Goal: Task Accomplishment & Management: Use online tool/utility

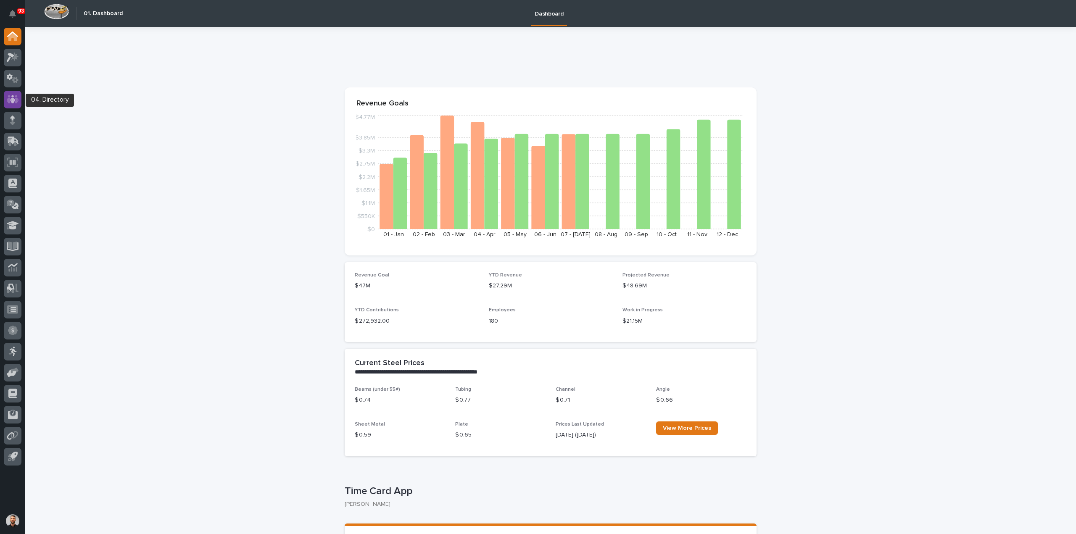
click at [15, 97] on icon at bounding box center [13, 100] width 12 height 10
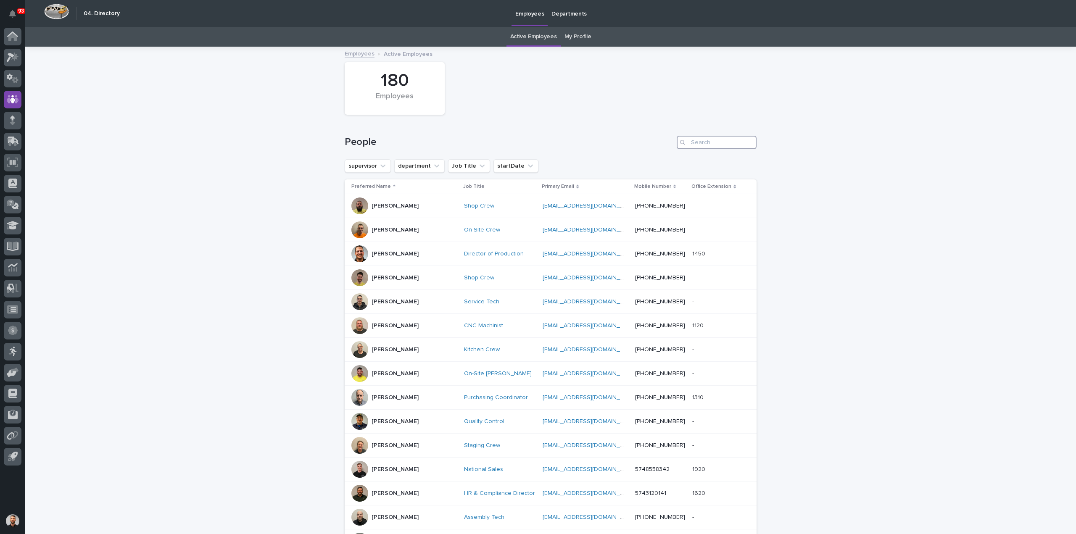
click at [730, 144] on input "Search" at bounding box center [717, 142] width 80 height 13
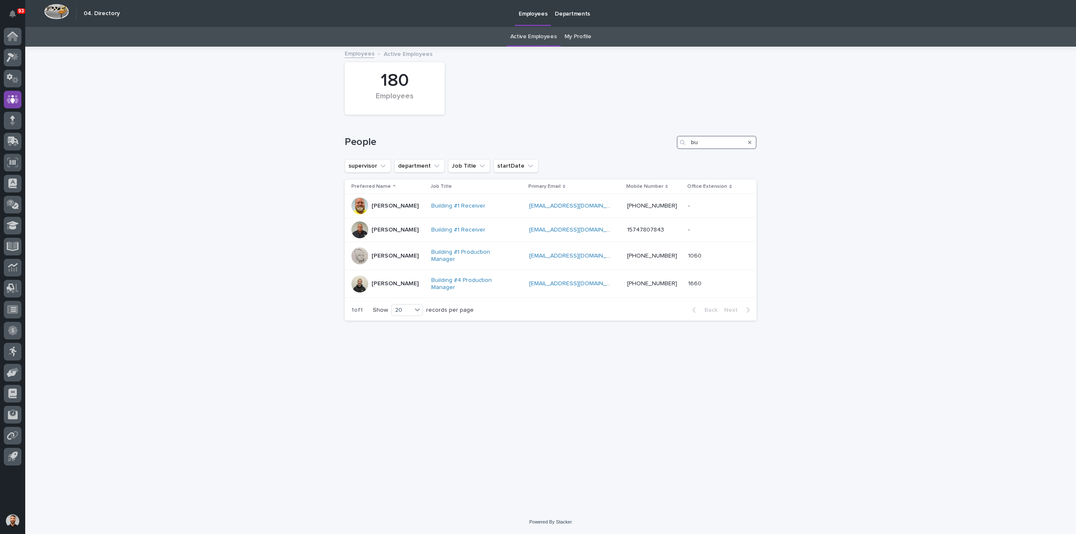
type input "b"
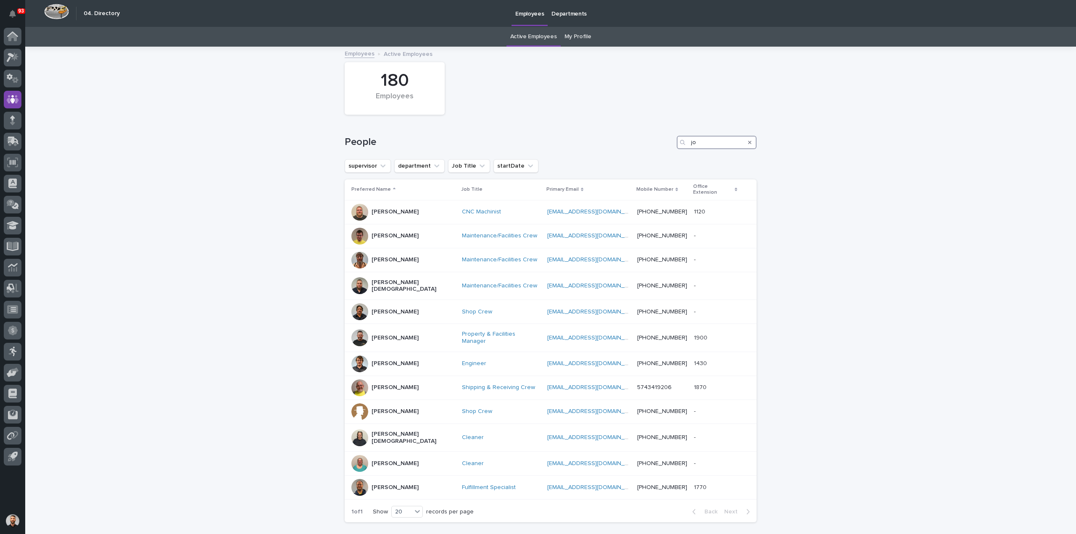
type input "j"
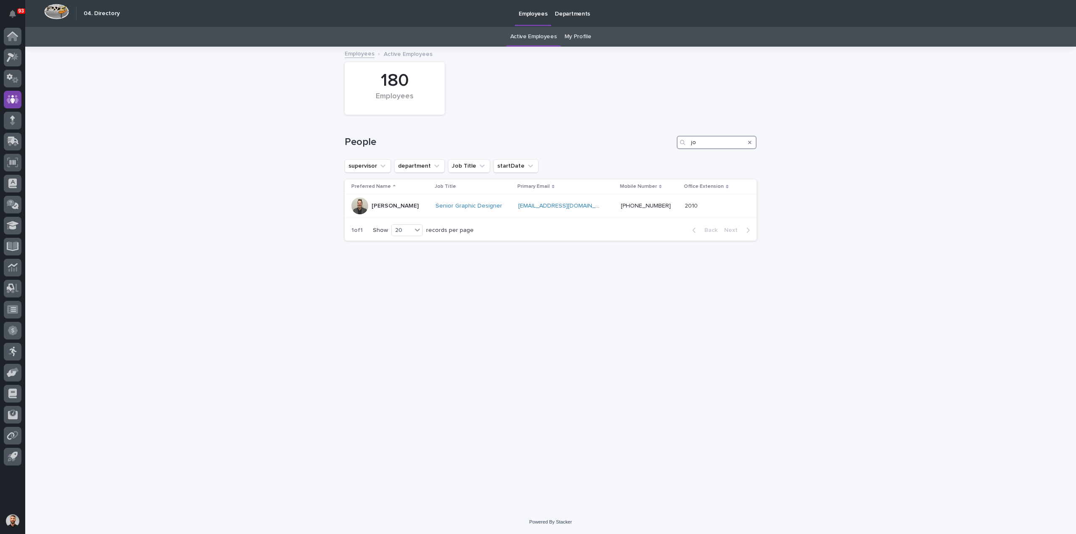
type input "j"
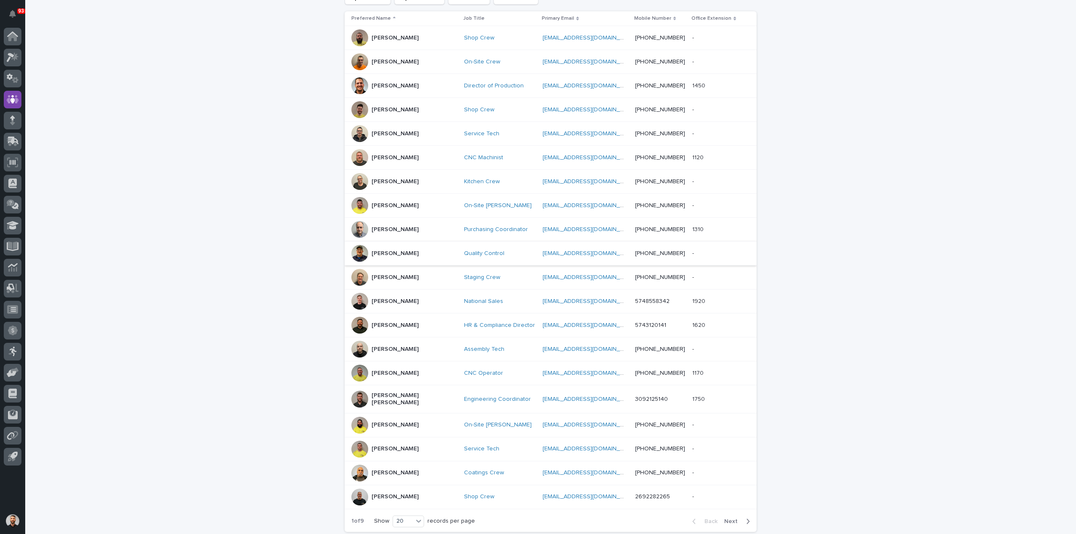
scroll to position [231, 0]
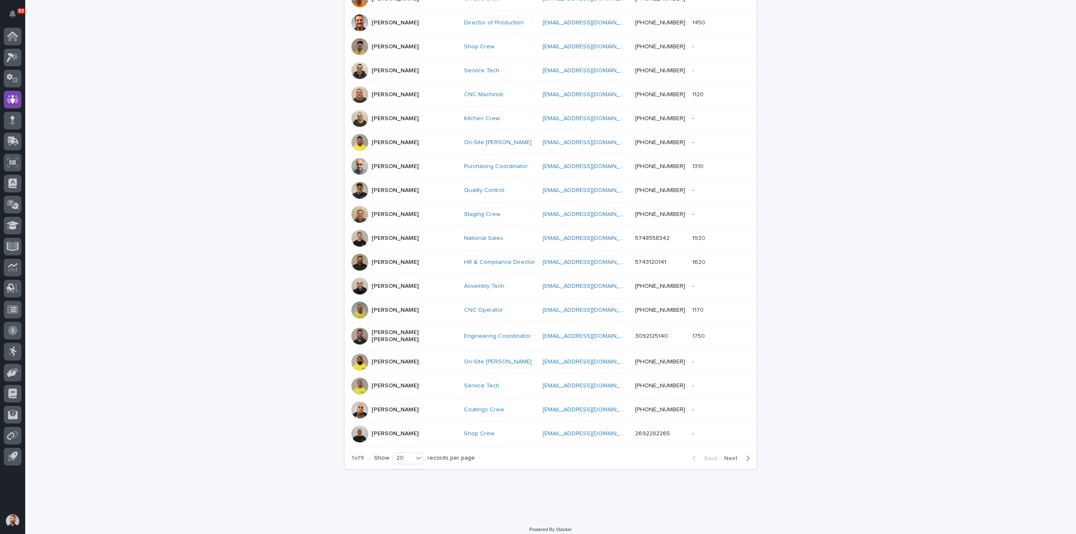
click at [724, 456] on span "Next" at bounding box center [733, 459] width 18 height 6
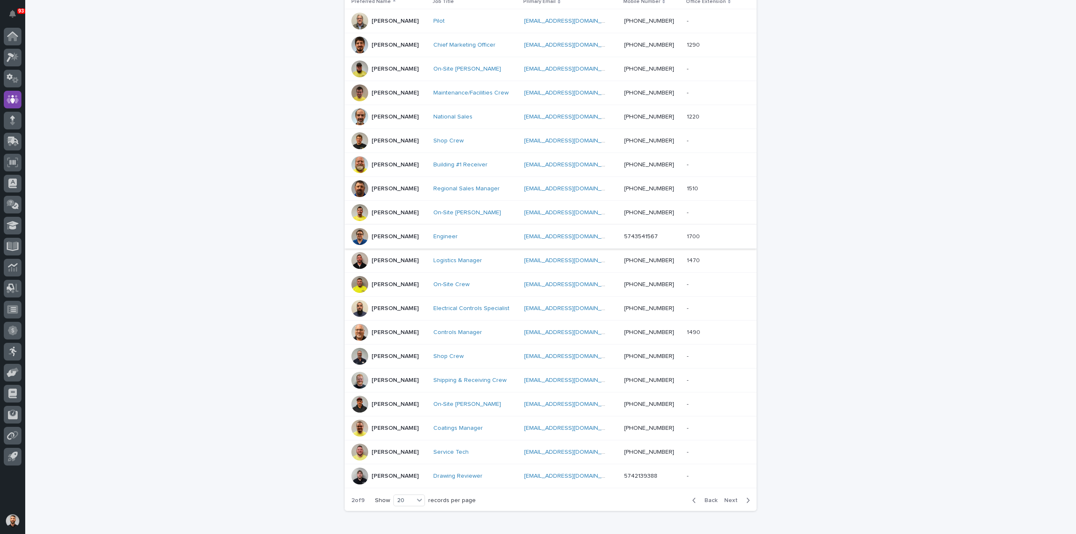
scroll to position [189, 0]
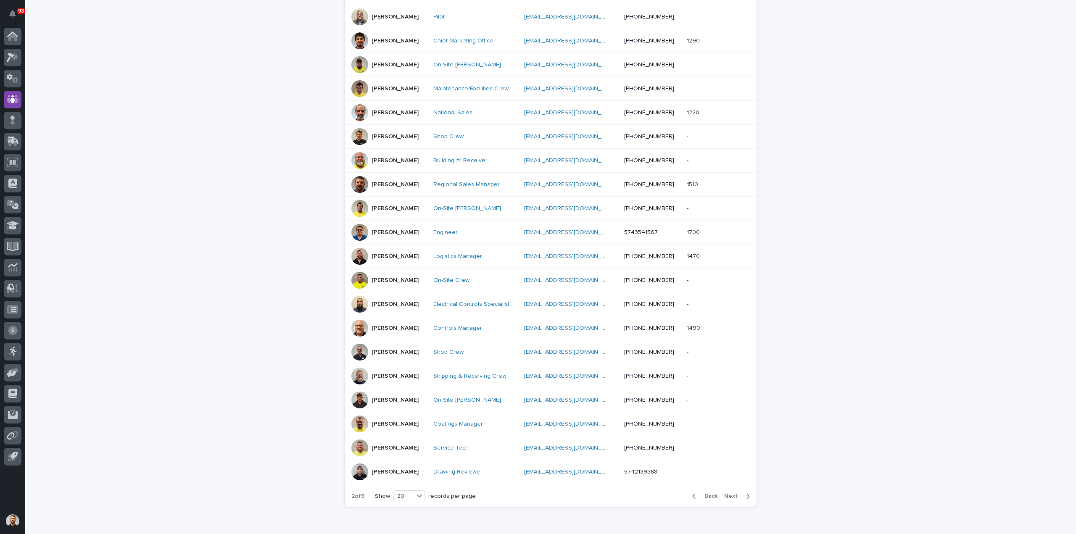
click at [729, 488] on div "Back Next" at bounding box center [721, 496] width 71 height 21
click at [731, 494] on span "Next" at bounding box center [733, 497] width 18 height 6
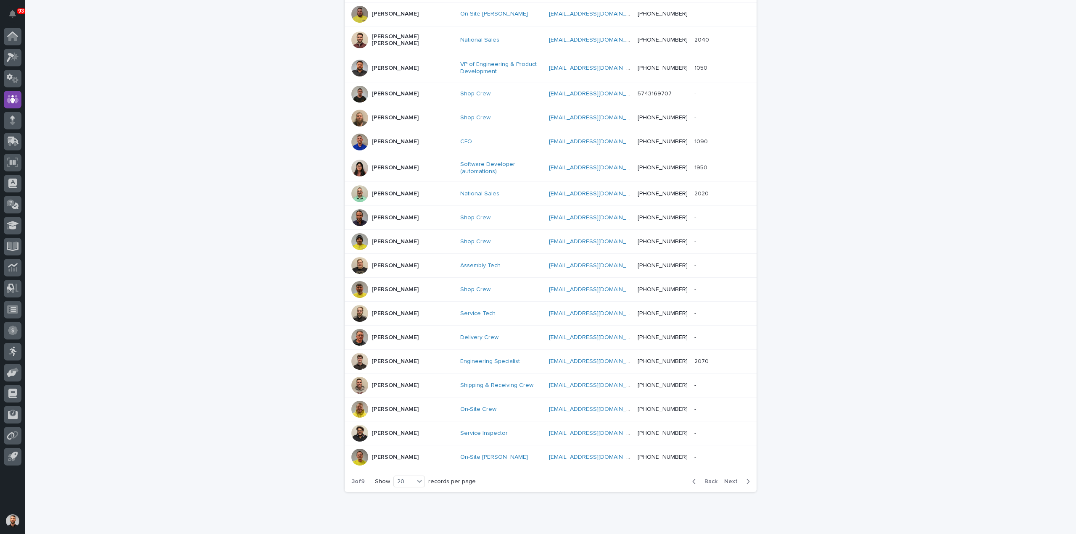
scroll to position [235, 0]
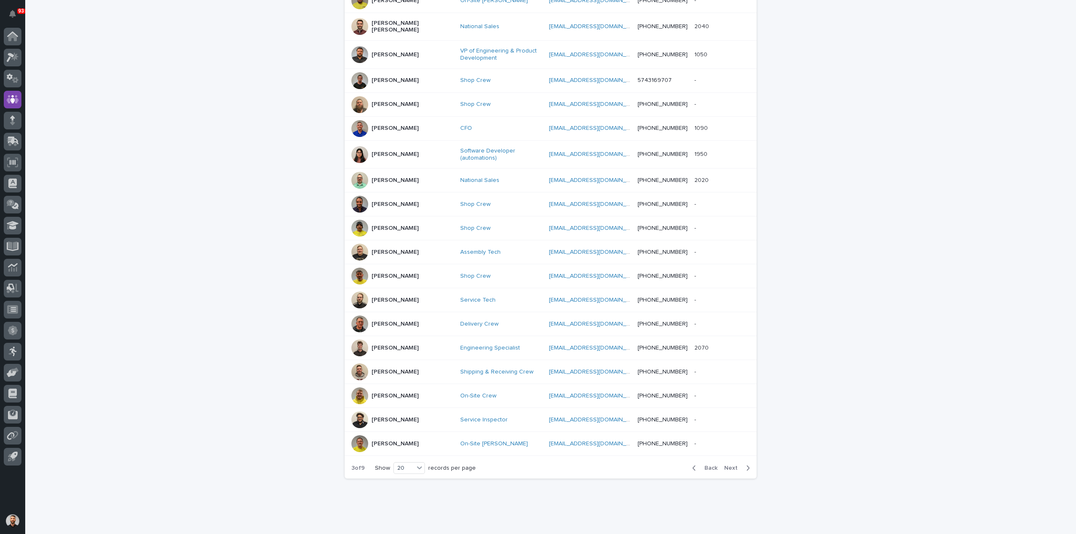
click at [734, 465] on span "Next" at bounding box center [733, 468] width 18 height 6
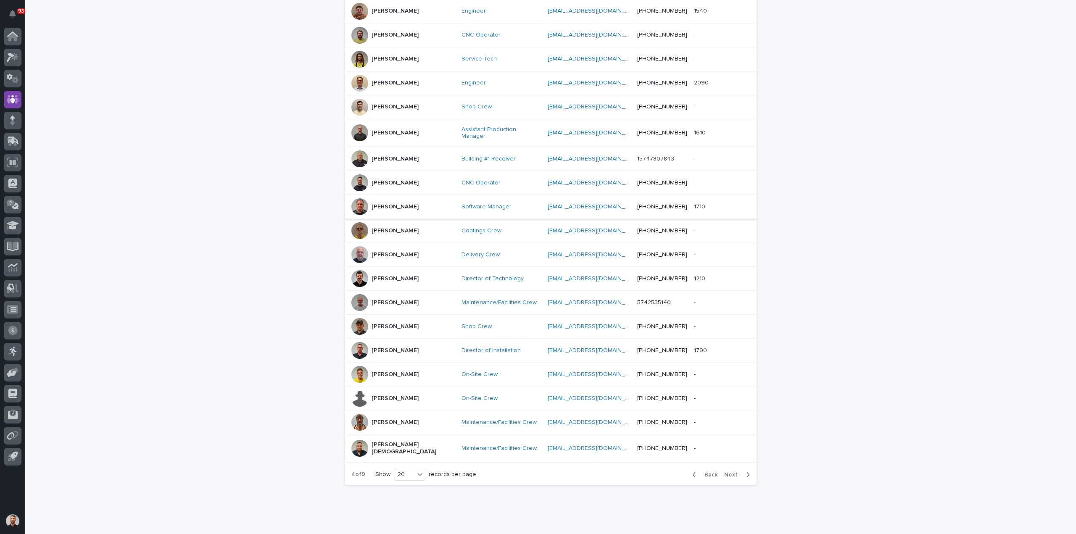
scroll to position [231, 0]
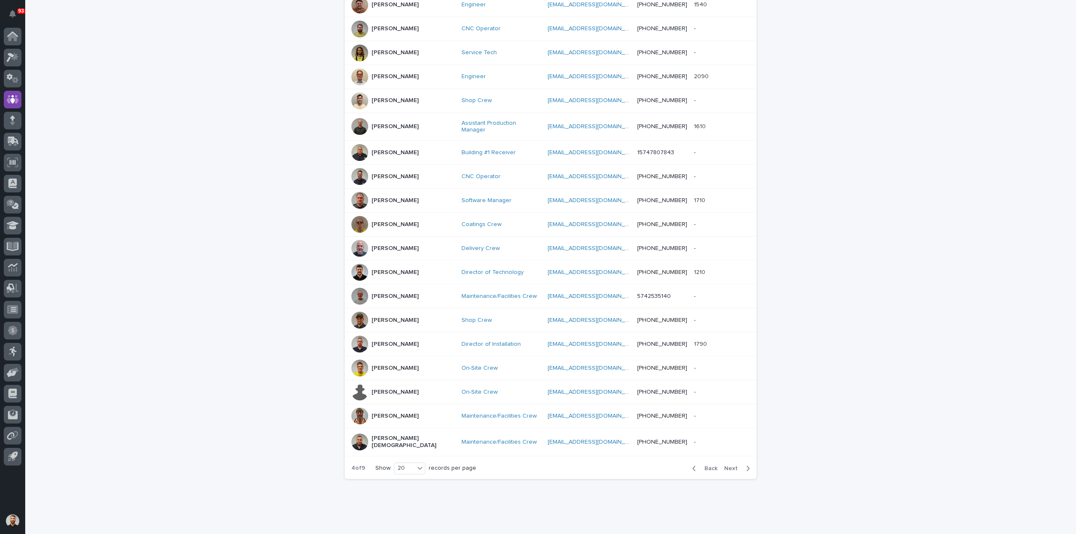
click at [737, 466] on span "Next" at bounding box center [733, 469] width 18 height 6
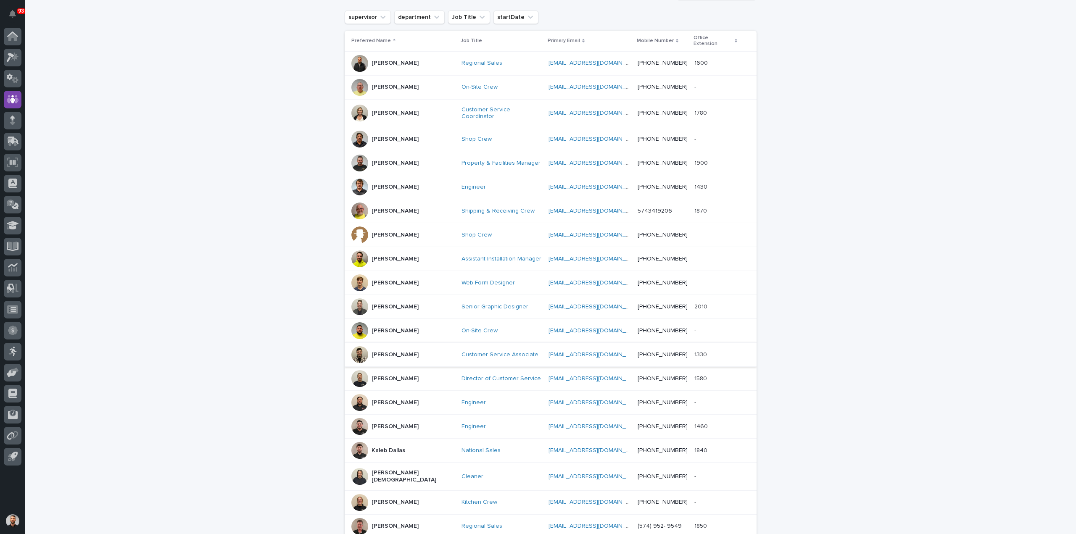
scroll to position [231, 0]
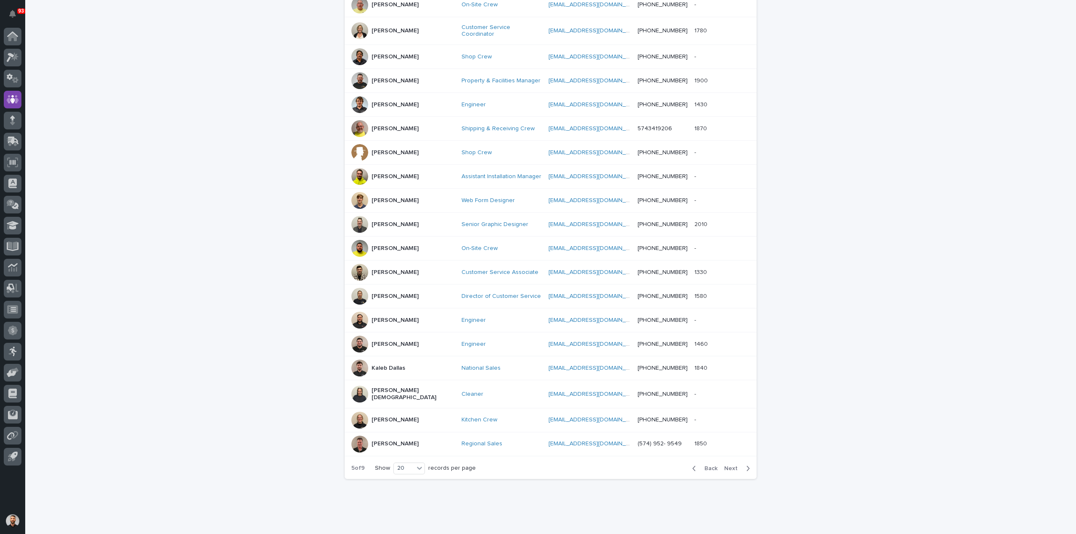
click at [733, 466] on span "Next" at bounding box center [733, 469] width 18 height 6
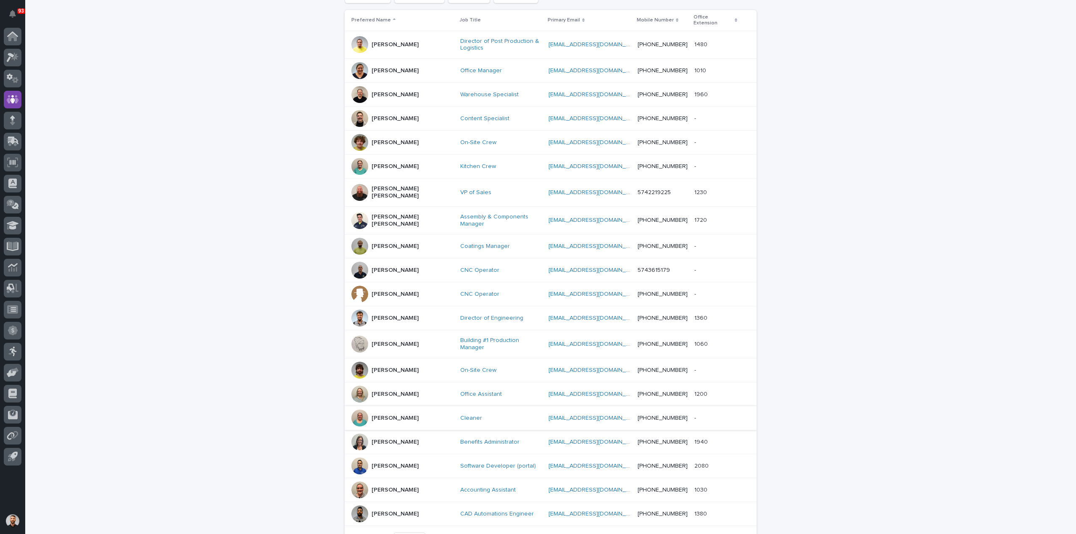
scroll to position [109, 0]
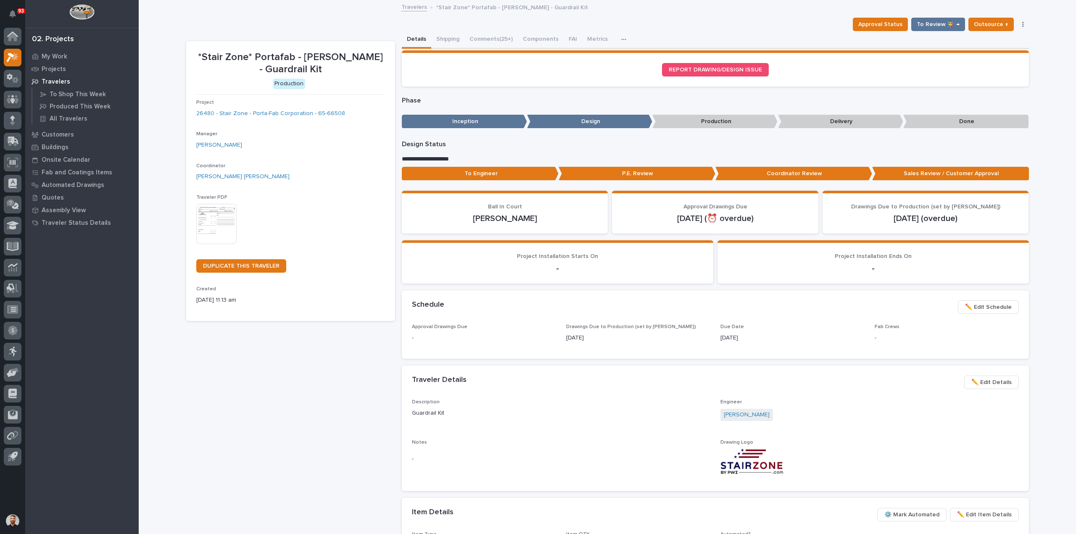
click at [244, 391] on div "*Stair Zone* Portafab - Sandy Newell - Guardrail Kit Production Project 26480 -…" at bounding box center [290, 392] width 209 height 703
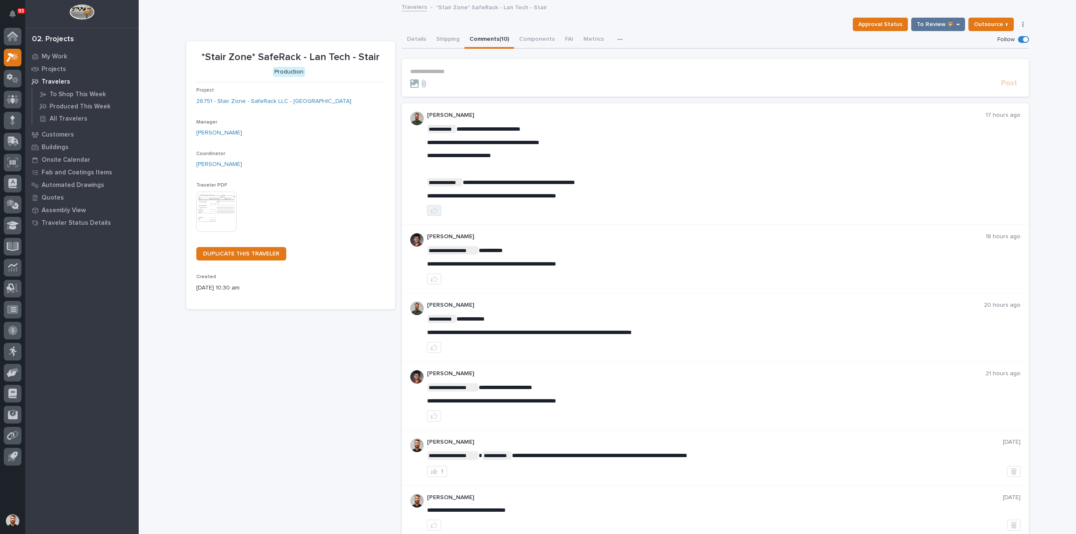
click at [436, 213] on button "button" at bounding box center [434, 210] width 14 height 11
click at [409, 42] on button "Details" at bounding box center [416, 40] width 29 height 18
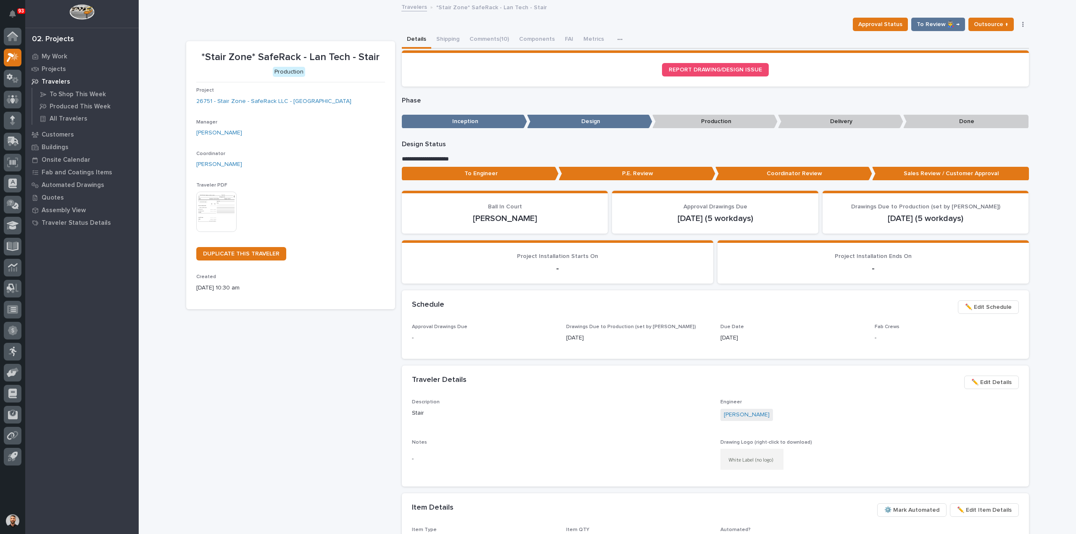
click at [992, 307] on span "✏️ Edit Schedule" at bounding box center [988, 307] width 47 height 10
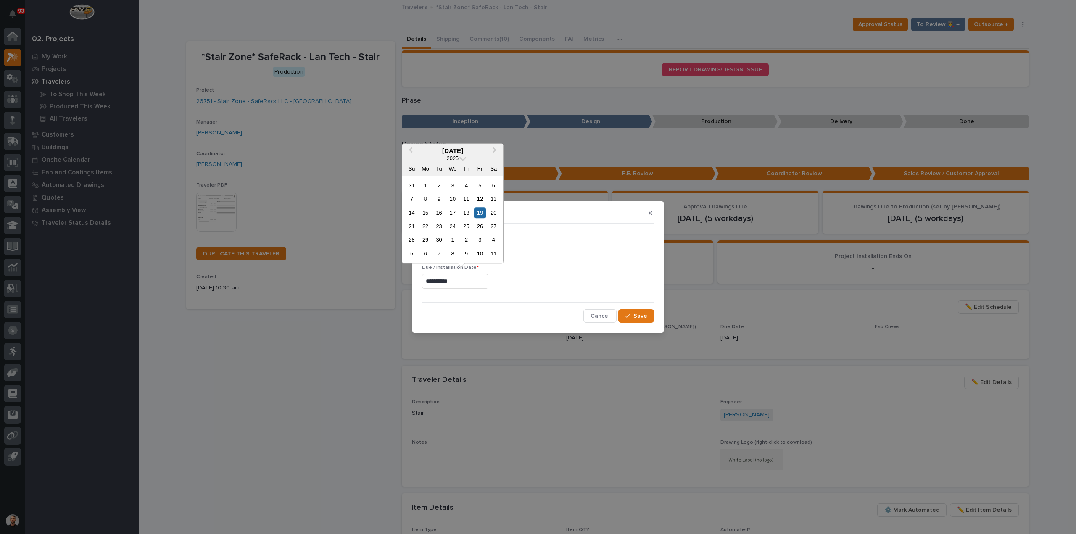
click at [463, 279] on input "**********" at bounding box center [455, 281] width 66 height 15
click at [411, 151] on span "Previous Month" at bounding box center [411, 150] width 0 height 11
click at [492, 148] on button "Next Month" at bounding box center [495, 151] width 13 height 13
click at [452, 225] on div "24" at bounding box center [452, 226] width 11 height 11
type input "**********"
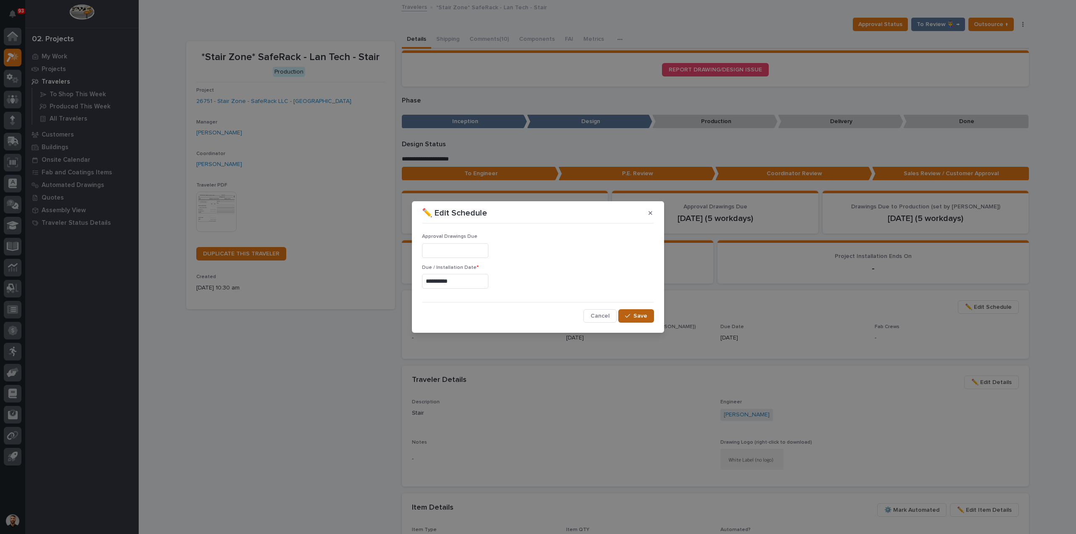
click at [636, 315] on span "Save" at bounding box center [641, 316] width 14 height 8
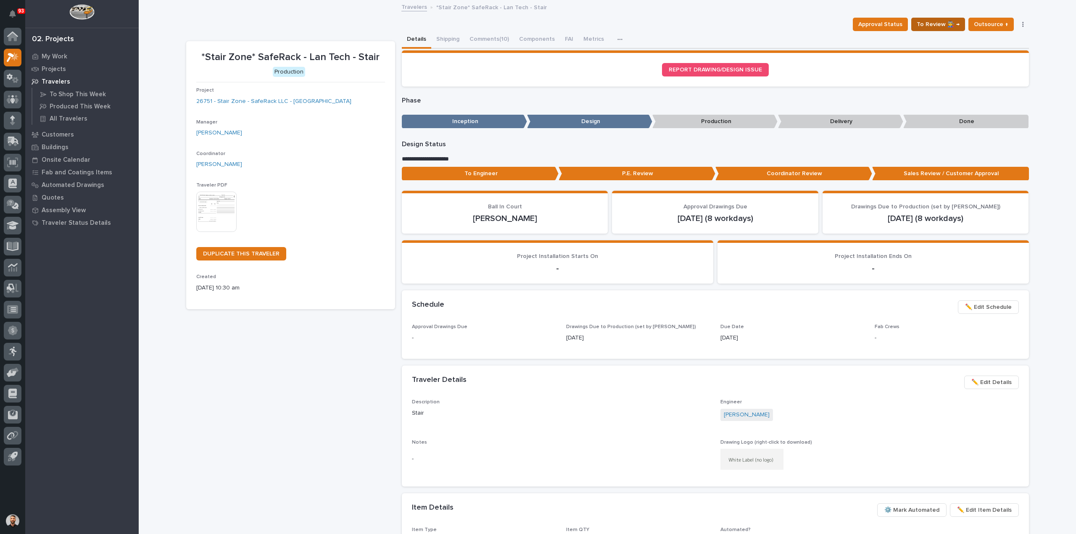
click at [957, 26] on span "To Review 👨‍🏭 →" at bounding box center [938, 24] width 43 height 10
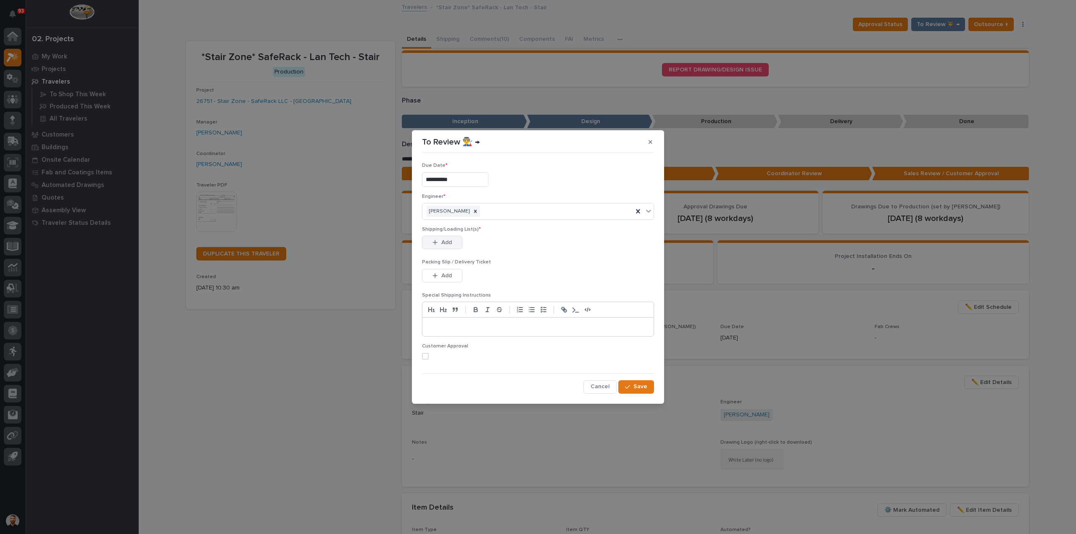
click at [450, 245] on span "Add" at bounding box center [446, 243] width 11 height 8
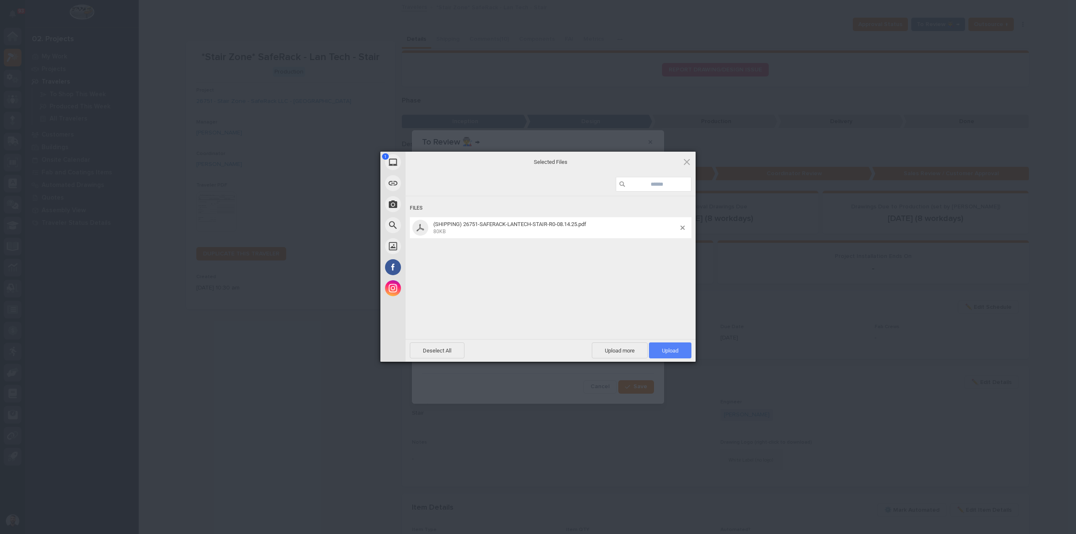
click at [671, 351] on span "Upload 1" at bounding box center [670, 351] width 16 height 6
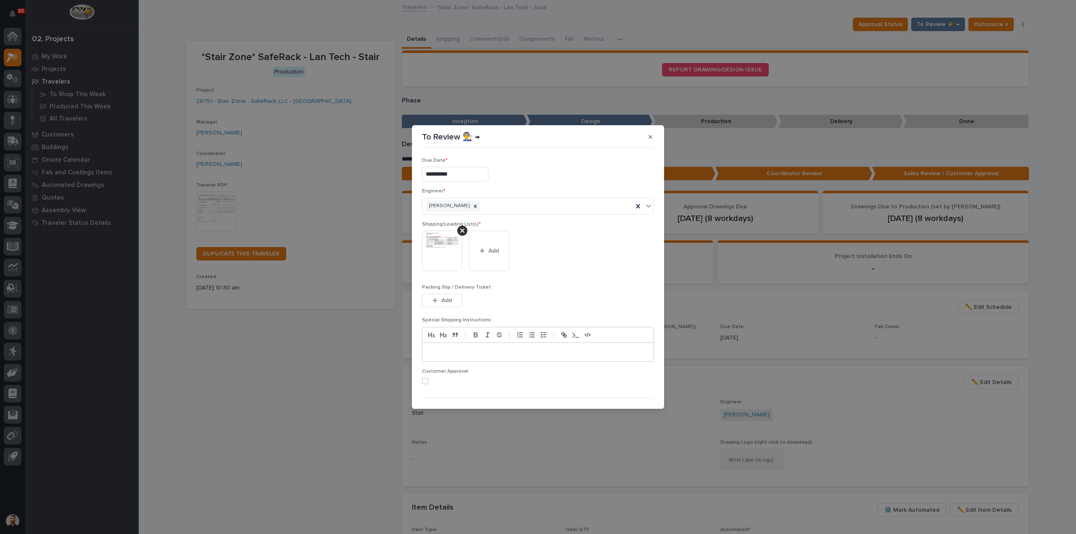
scroll to position [17, 0]
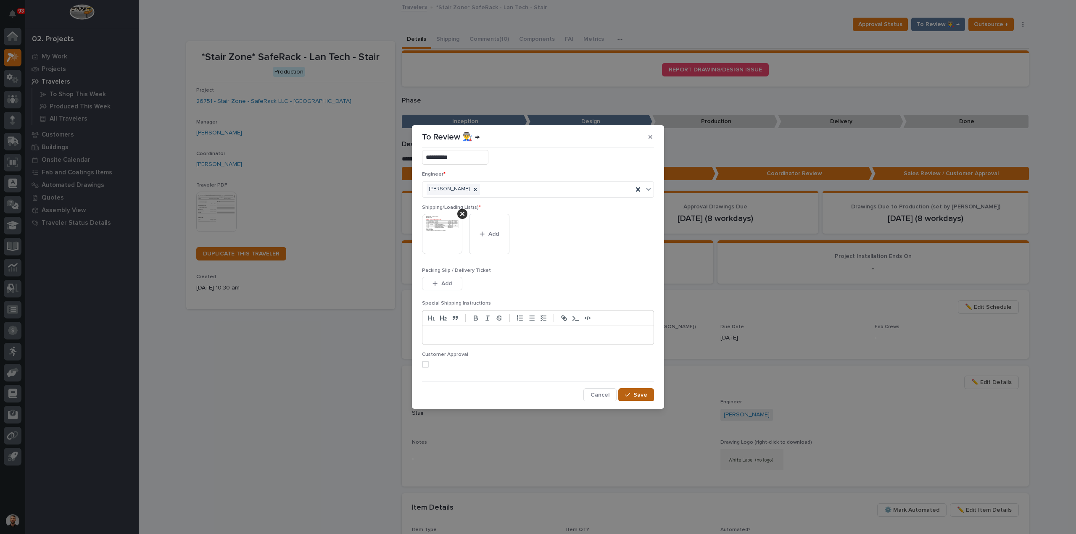
click at [636, 394] on span "Save" at bounding box center [641, 395] width 14 height 8
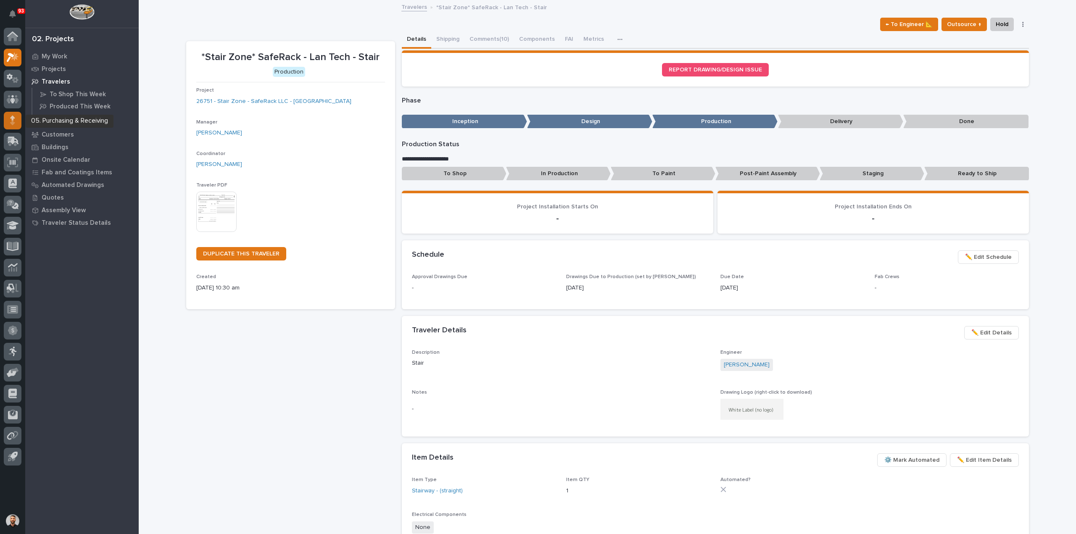
click at [14, 119] on icon at bounding box center [12, 121] width 5 height 10
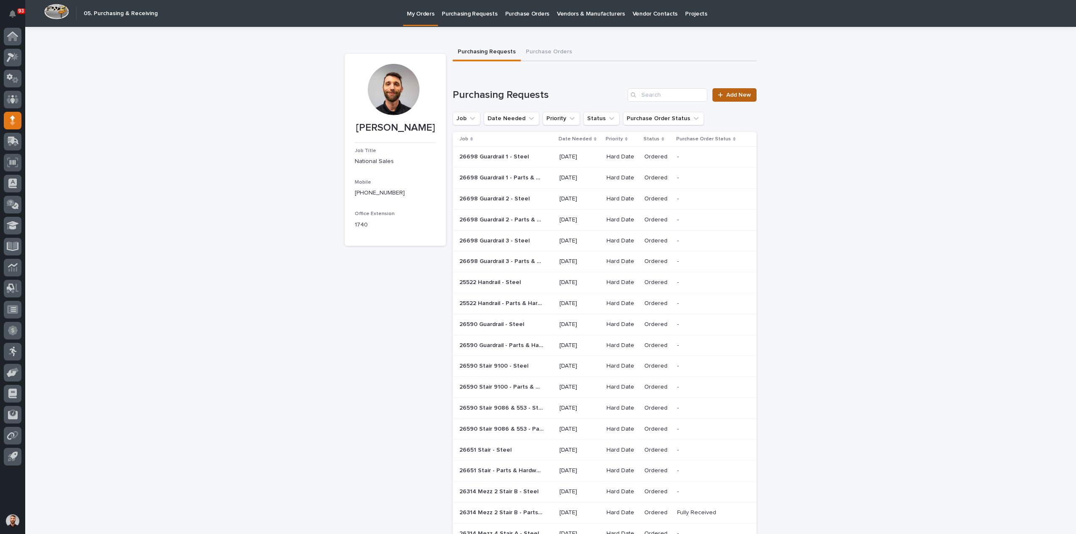
click at [727, 93] on span "Add New" at bounding box center [738, 95] width 25 height 6
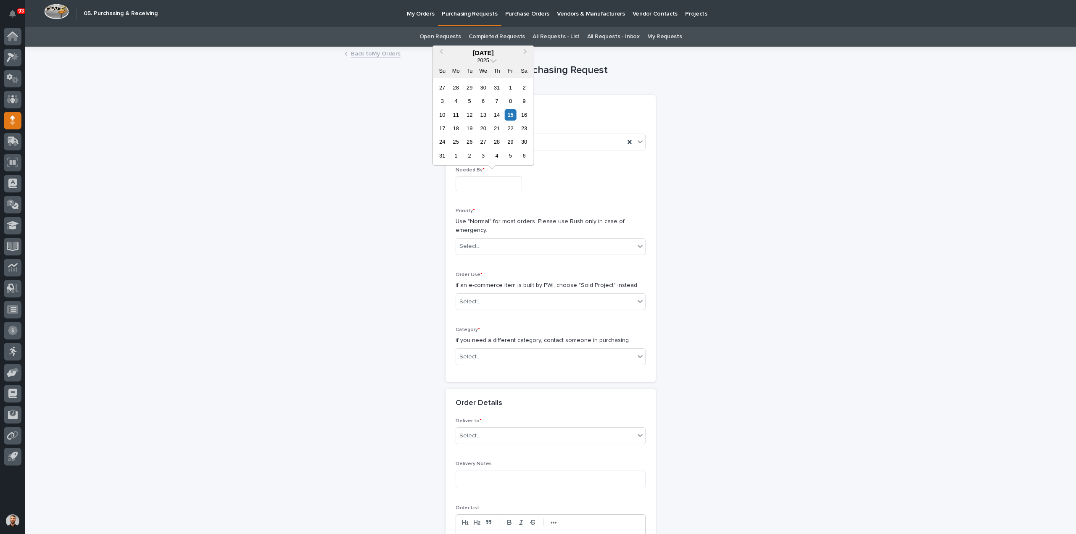
click at [484, 177] on input "text" at bounding box center [489, 184] width 66 height 15
click at [470, 127] on div "19" at bounding box center [469, 128] width 11 height 11
type input "**********"
click at [483, 244] on div "Select..." at bounding box center [545, 247] width 179 height 14
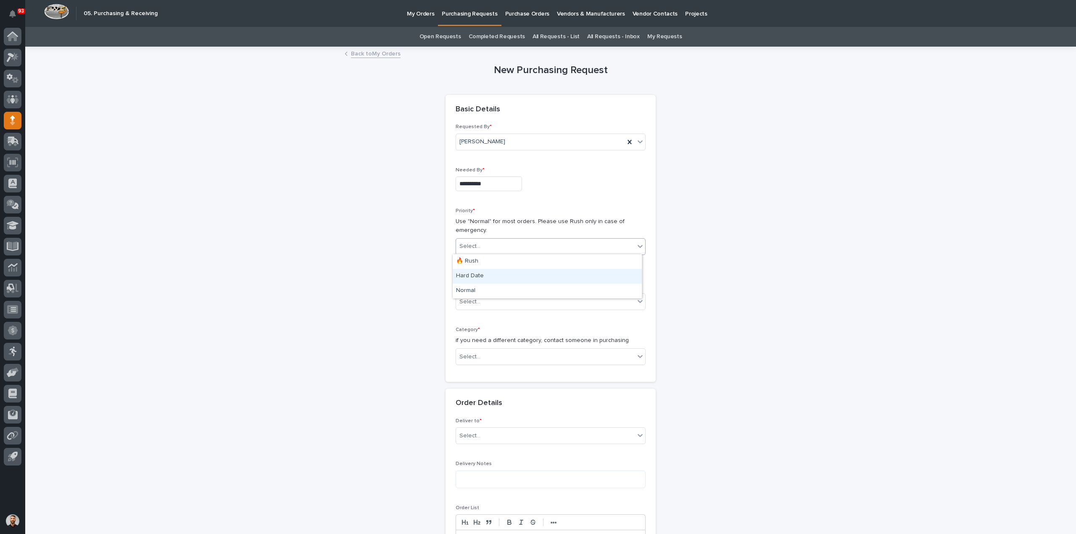
click at [485, 275] on div "Hard Date" at bounding box center [547, 276] width 189 height 15
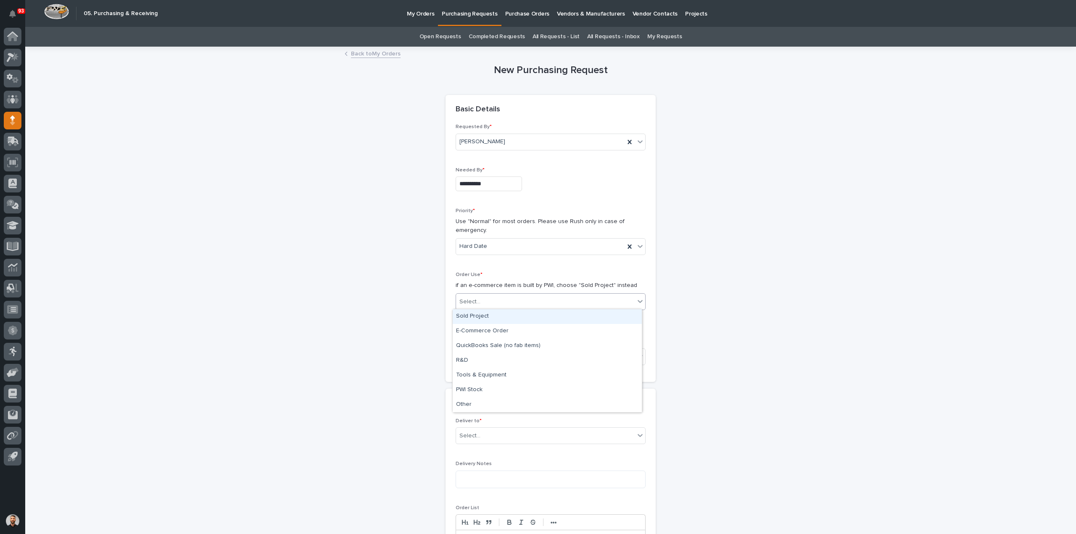
click at [483, 299] on div "Select..." at bounding box center [545, 302] width 179 height 14
click at [484, 311] on div "Sold Project" at bounding box center [547, 316] width 189 height 15
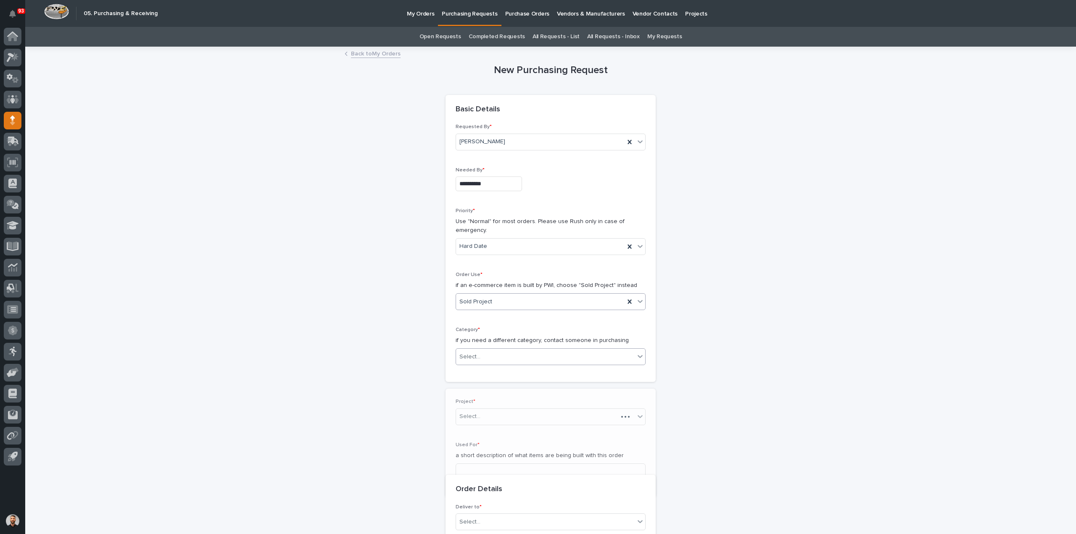
click at [483, 352] on div "Select..." at bounding box center [545, 357] width 179 height 14
click at [476, 471] on div "Steel" at bounding box center [547, 474] width 189 height 15
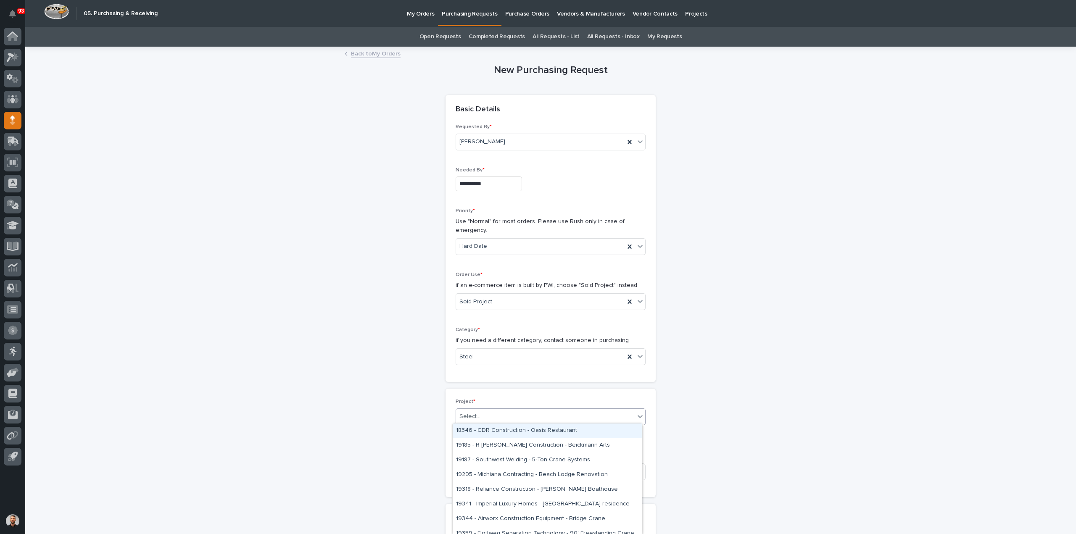
click at [474, 409] on div "Select..." at bounding box center [551, 417] width 190 height 17
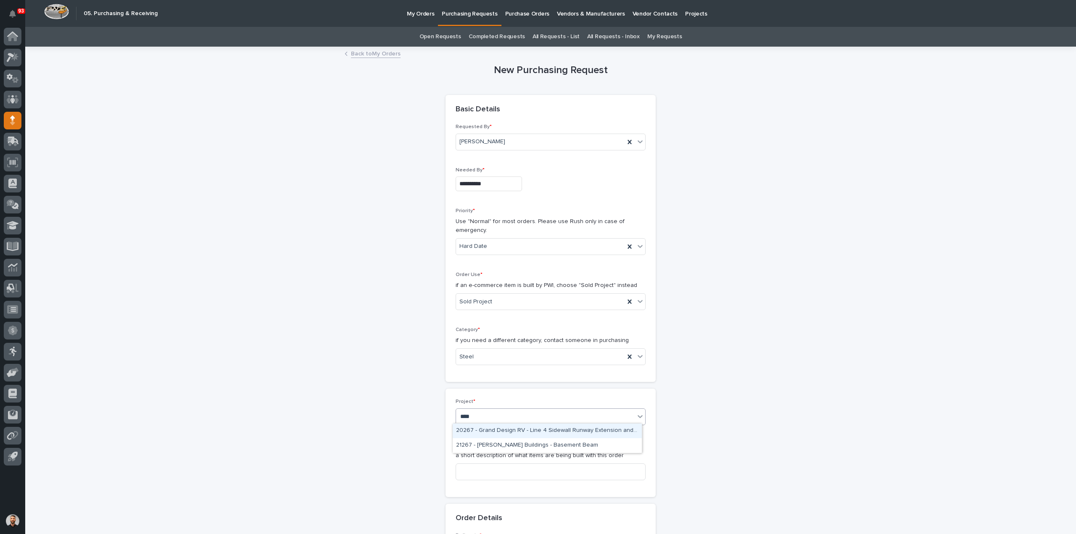
type input "*****"
click at [495, 433] on div "26751 - Stair Zone - SafeRack LLC - Lantech" at bounding box center [547, 431] width 189 height 15
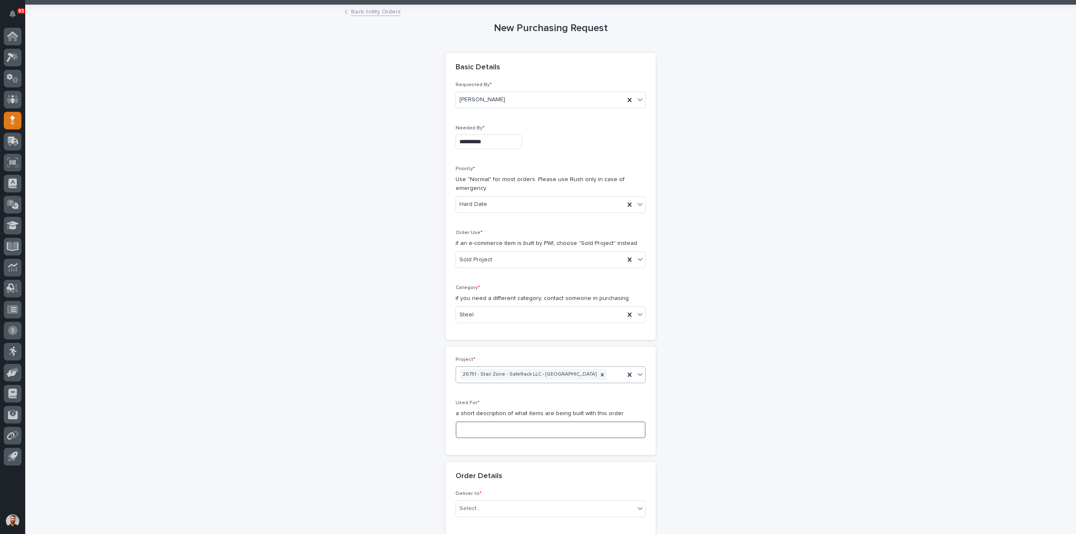
click at [475, 427] on input at bounding box center [551, 430] width 190 height 17
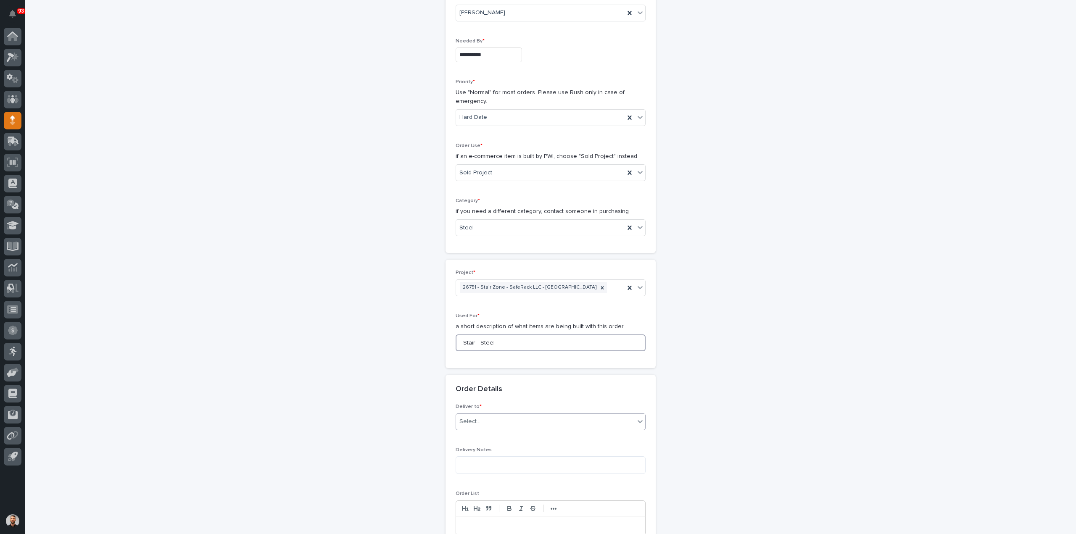
scroll to position [210, 0]
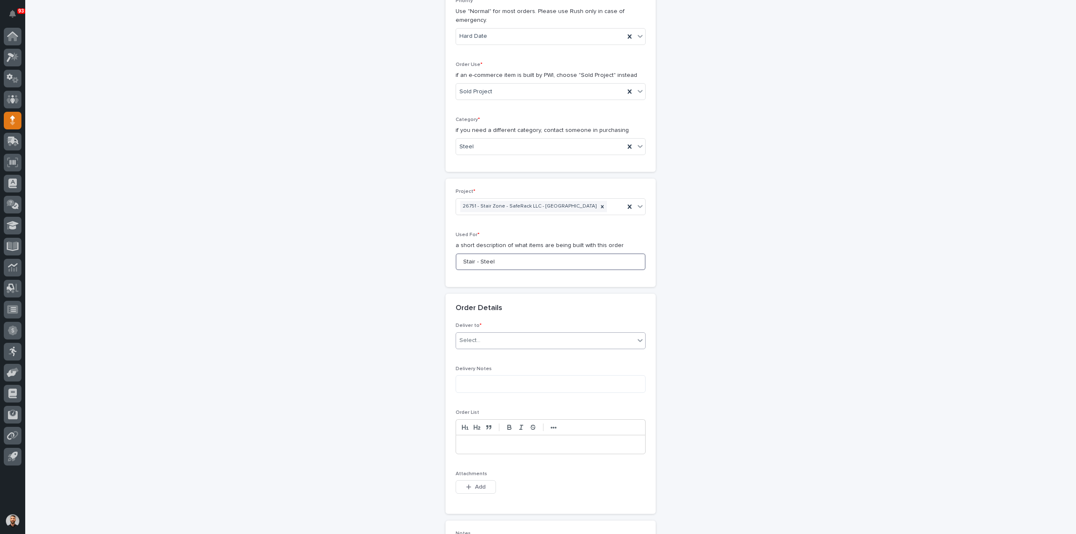
type input "Stair - Steel"
click at [495, 342] on div "Select..." at bounding box center [545, 341] width 179 height 14
click at [490, 352] on div "PWI" at bounding box center [547, 355] width 189 height 15
click at [476, 484] on span "Add" at bounding box center [480, 487] width 11 height 6
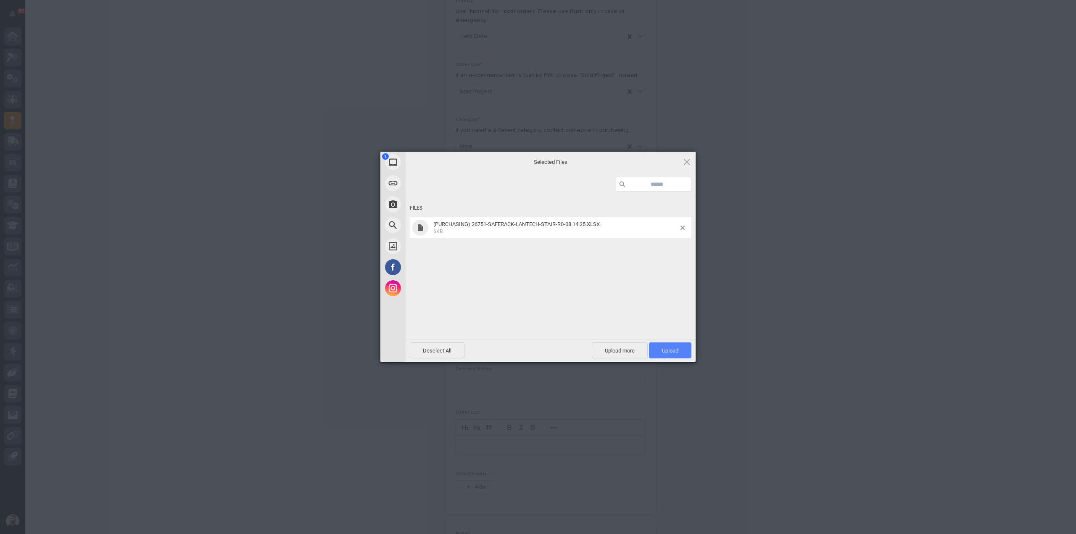
click at [667, 349] on span "Upload 1" at bounding box center [670, 351] width 16 height 6
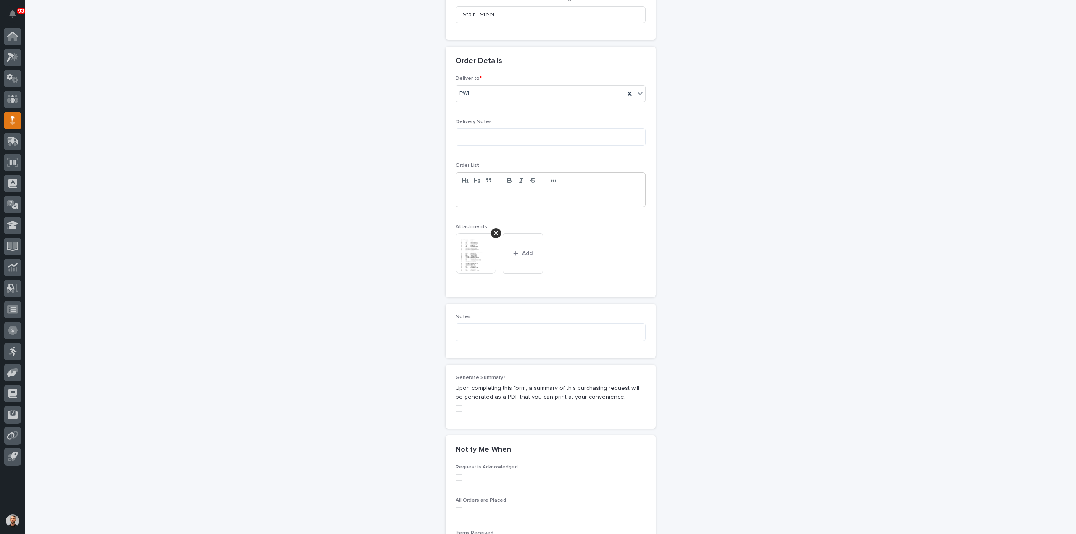
scroll to position [520, 0]
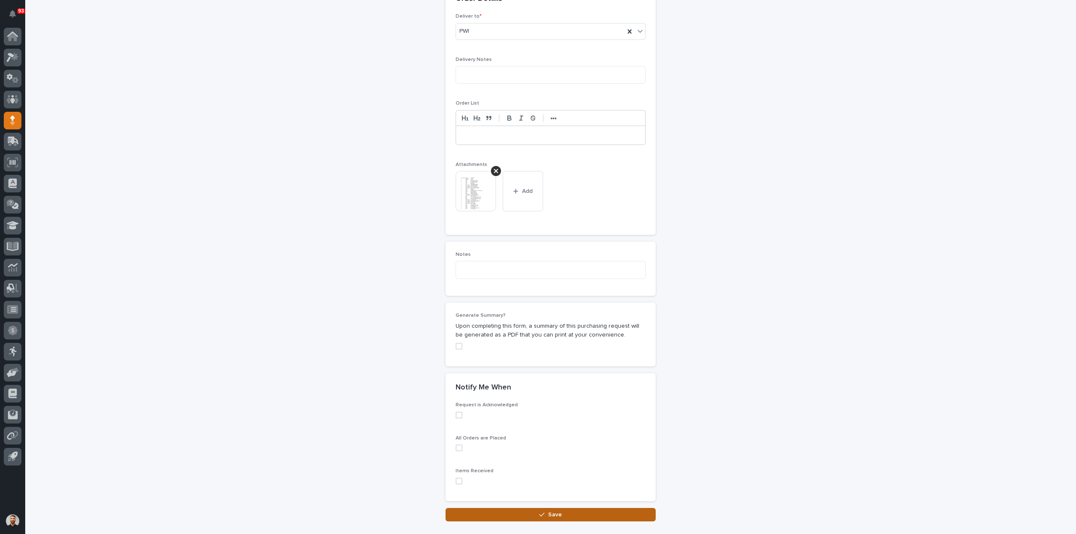
click at [555, 512] on span "Save" at bounding box center [555, 515] width 14 height 6
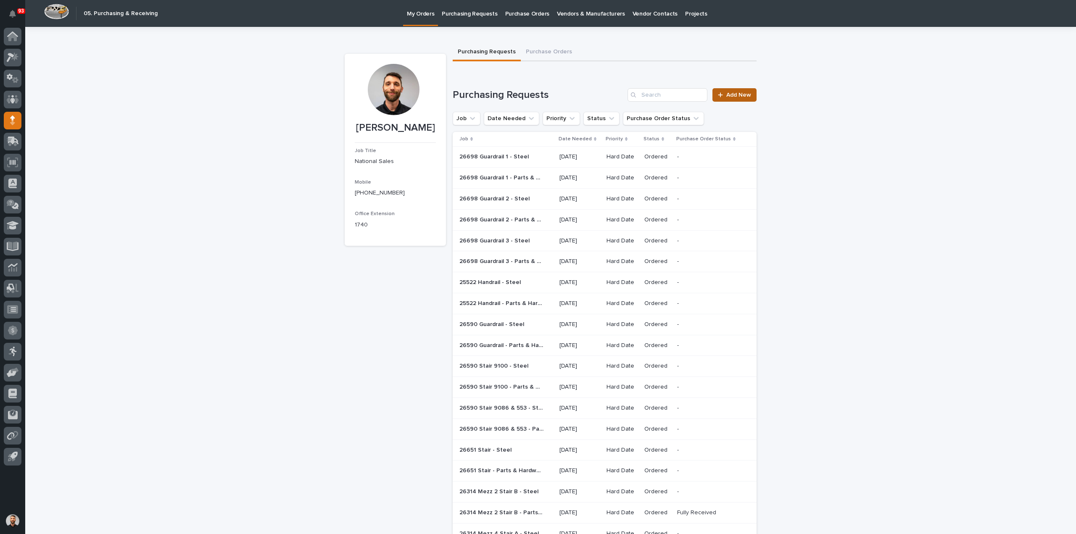
click at [740, 95] on span "Add New" at bounding box center [738, 95] width 25 height 6
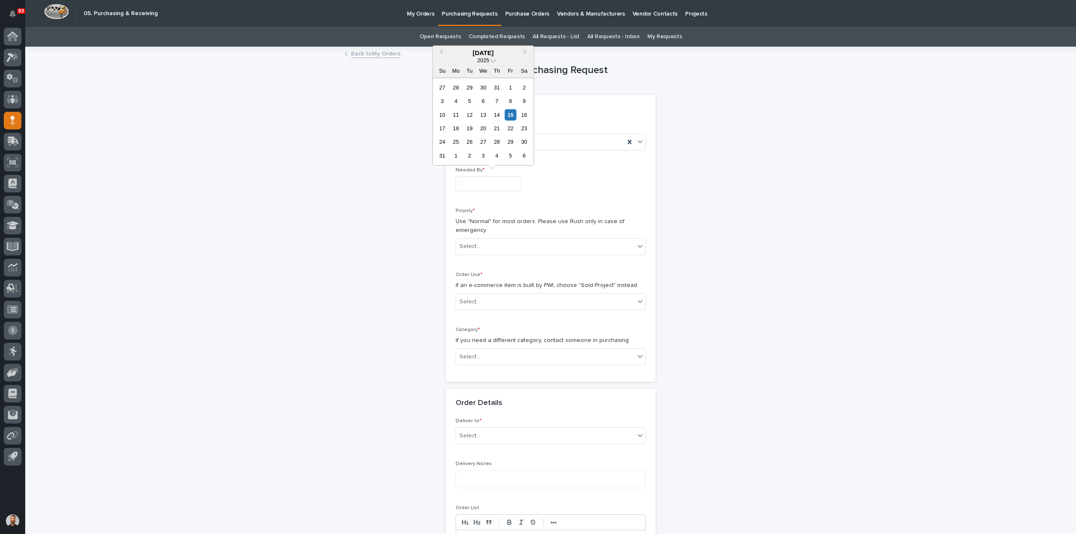
click at [461, 185] on input "text" at bounding box center [489, 184] width 66 height 15
click at [470, 127] on div "19" at bounding box center [469, 128] width 11 height 11
type input "**********"
click at [473, 240] on div "Select..." at bounding box center [545, 247] width 179 height 14
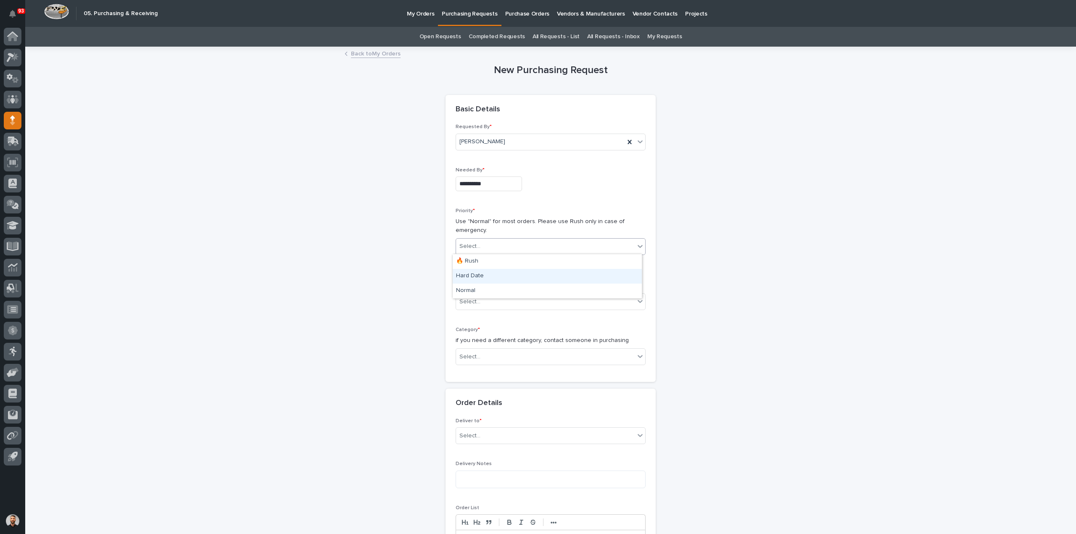
click at [473, 279] on div "Hard Date" at bounding box center [547, 276] width 189 height 15
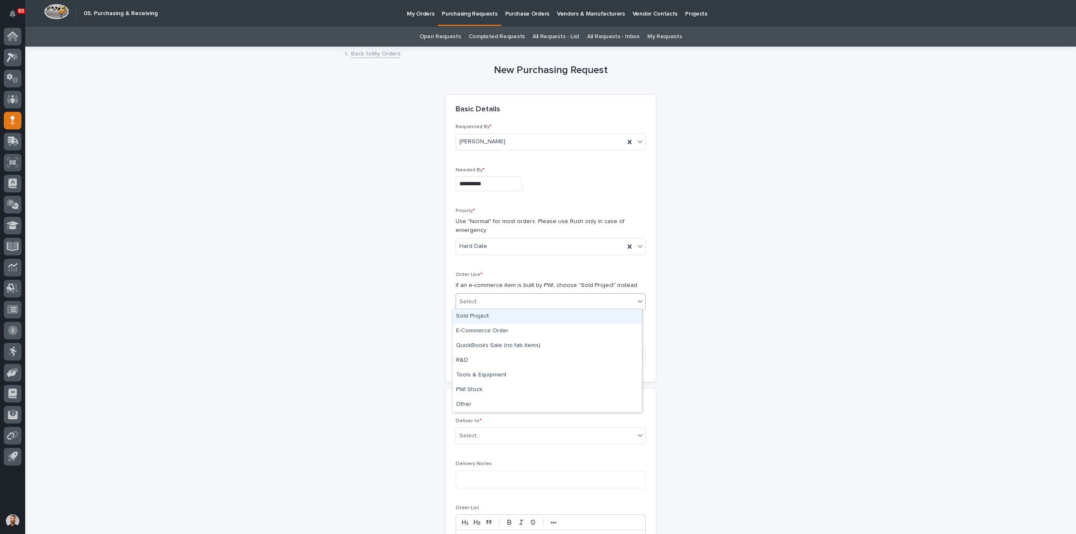
click at [477, 299] on div "Select..." at bounding box center [545, 302] width 179 height 14
click at [466, 312] on div "Sold Project" at bounding box center [547, 316] width 189 height 15
click at [475, 353] on div "Select..." at bounding box center [469, 357] width 21 height 9
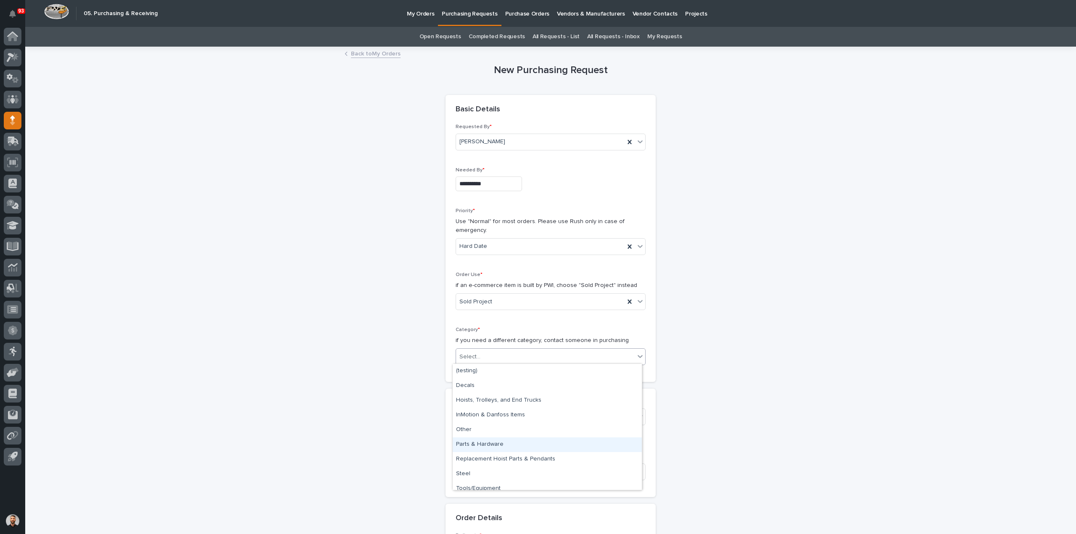
click at [490, 447] on div "Parts & Hardware" at bounding box center [547, 445] width 189 height 15
click at [485, 420] on div "Select..." at bounding box center [545, 417] width 179 height 14
type input "*****"
click at [492, 430] on div "26751 - Stair Zone - SafeRack LLC - Lantech" at bounding box center [547, 431] width 189 height 15
click at [495, 467] on input at bounding box center [551, 472] width 190 height 17
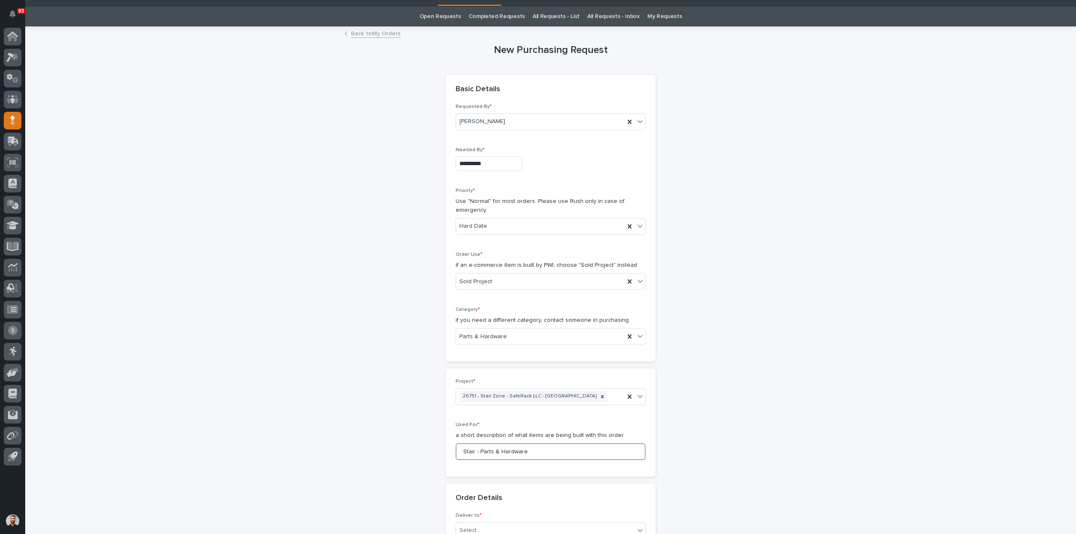
scroll to position [126, 0]
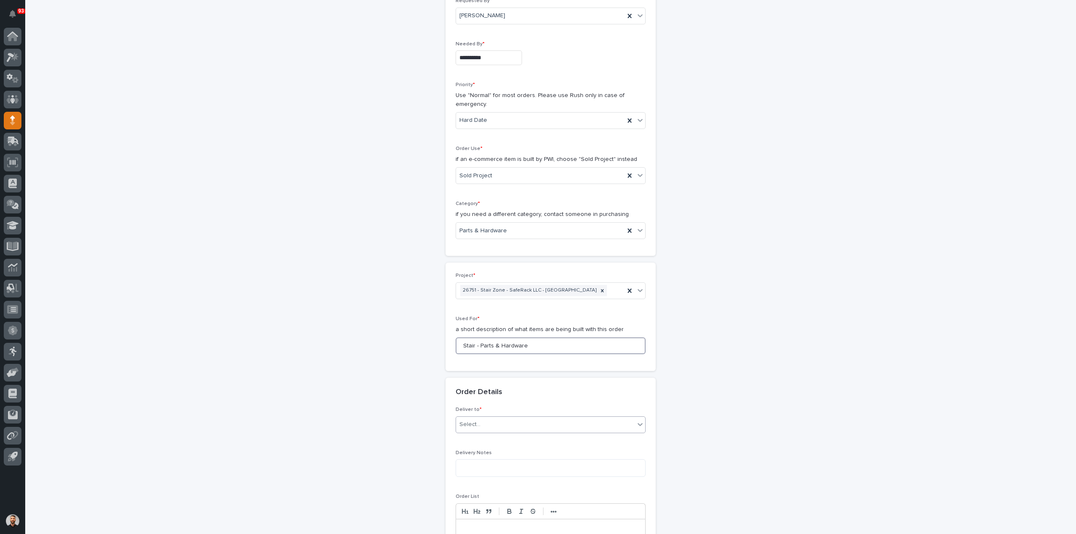
type input "Stair - Parts & Hardware"
click at [516, 418] on div "Select..." at bounding box center [545, 425] width 179 height 14
click at [496, 439] on div "PWI" at bounding box center [547, 439] width 189 height 15
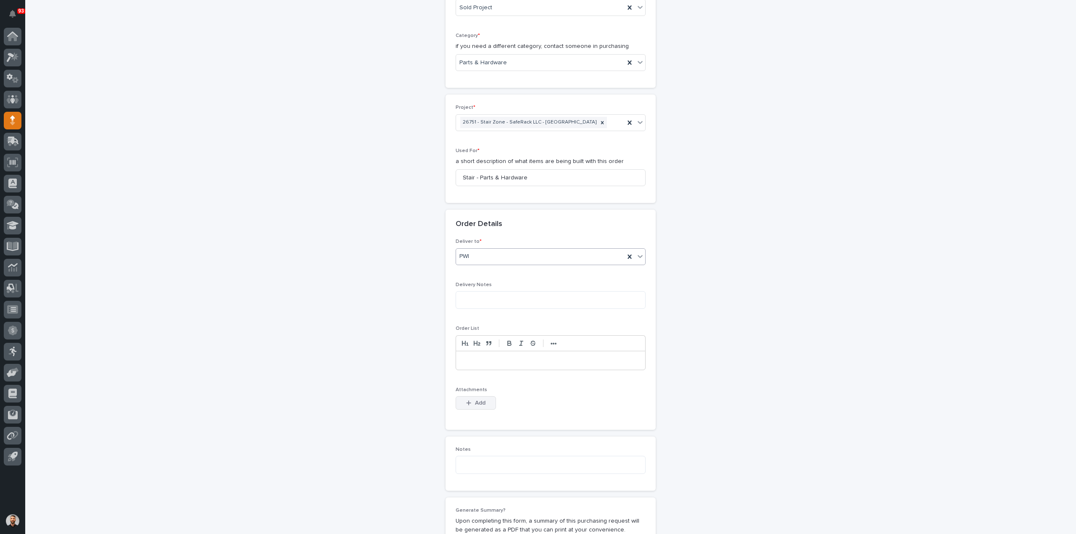
click at [475, 400] on span "Add" at bounding box center [480, 403] width 11 height 6
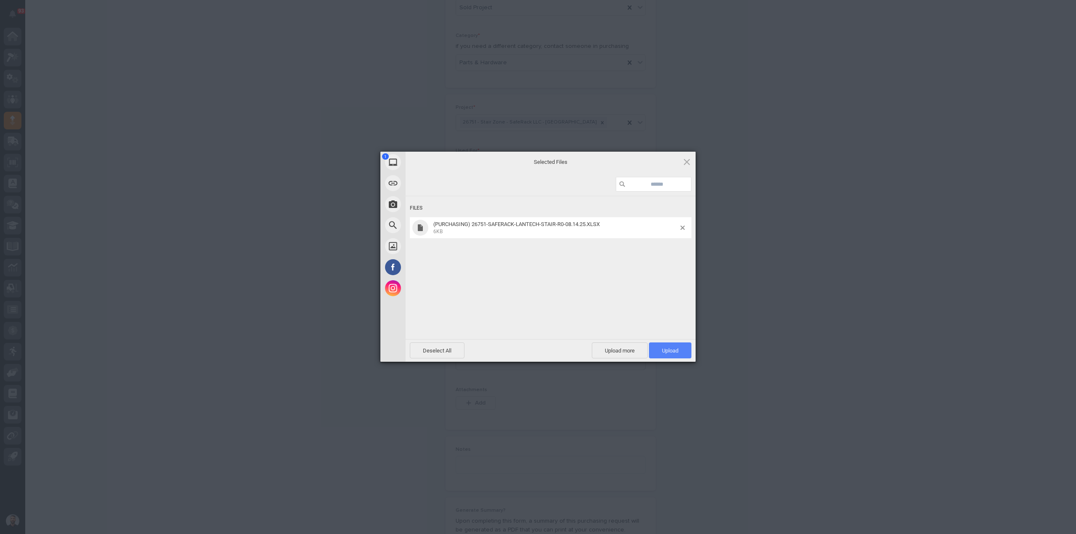
click at [664, 350] on span "Upload 1" at bounding box center [670, 351] width 16 height 6
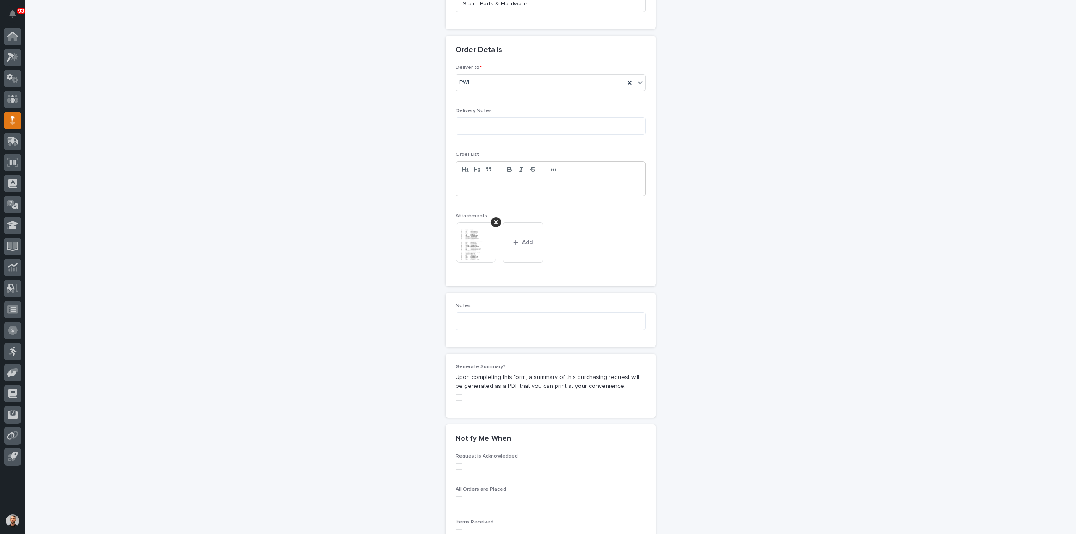
scroll to position [570, 0]
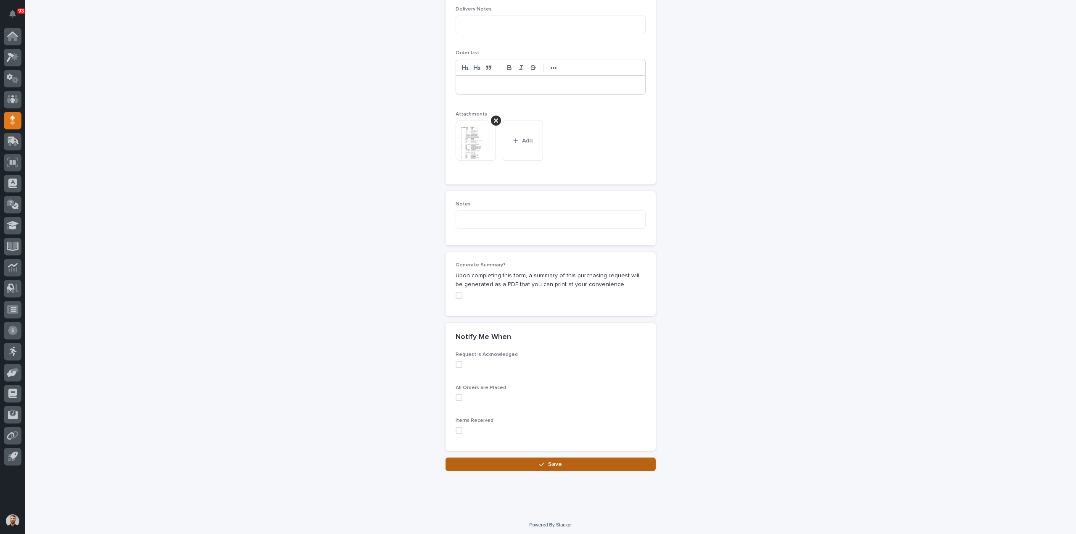
click at [548, 464] on span "Save" at bounding box center [555, 465] width 14 height 6
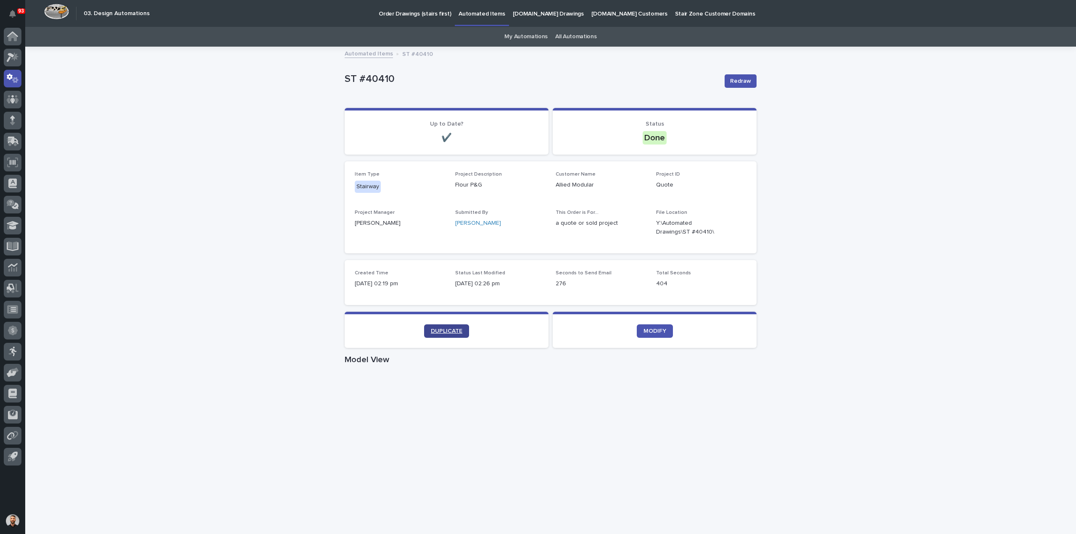
click at [454, 328] on span "DUPLICATE" at bounding box center [447, 331] width 32 height 6
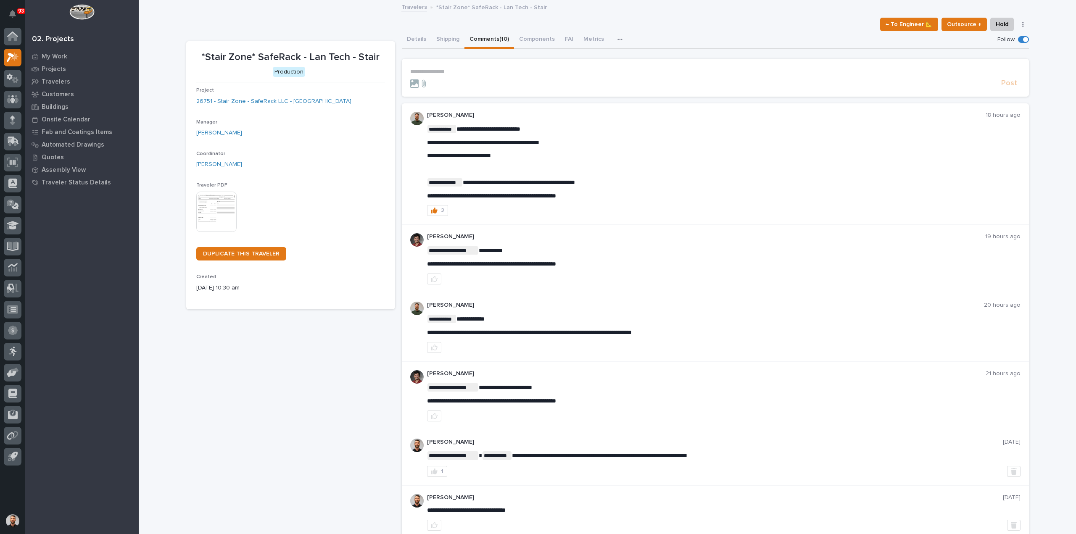
click at [460, 73] on p "**********" at bounding box center [715, 71] width 610 height 7
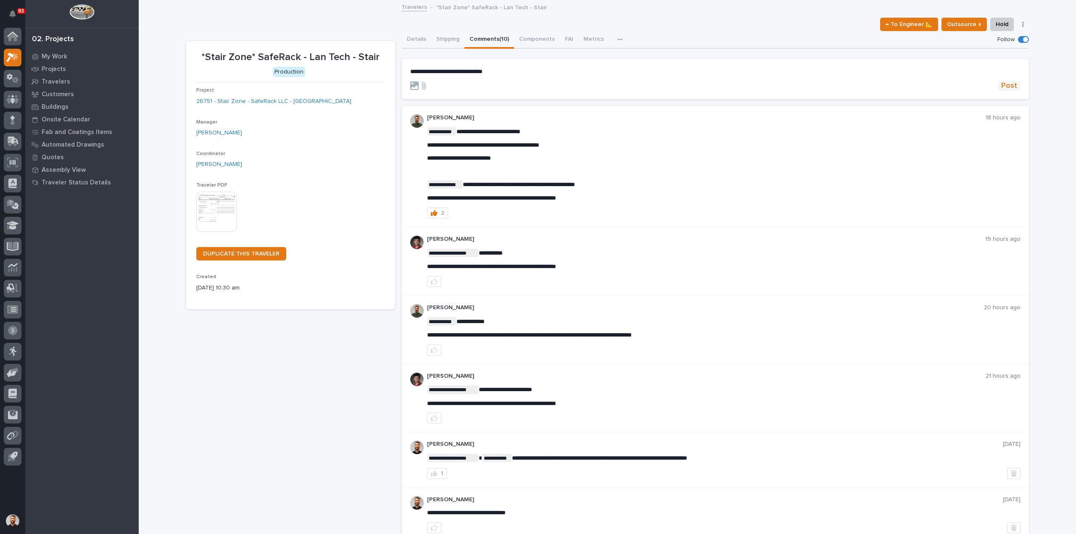
click at [1004, 84] on span "Post" at bounding box center [1009, 86] width 16 height 10
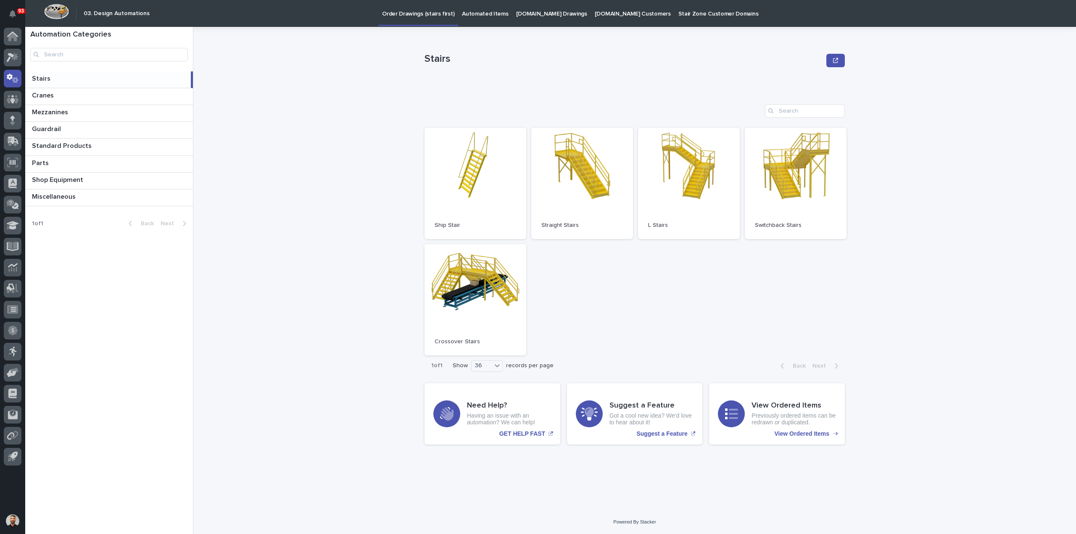
click at [465, 15] on p "Automated Items" at bounding box center [485, 9] width 46 height 18
click at [578, 194] on link "Open" at bounding box center [582, 183] width 102 height 111
